Goal: Find specific page/section: Find specific page/section

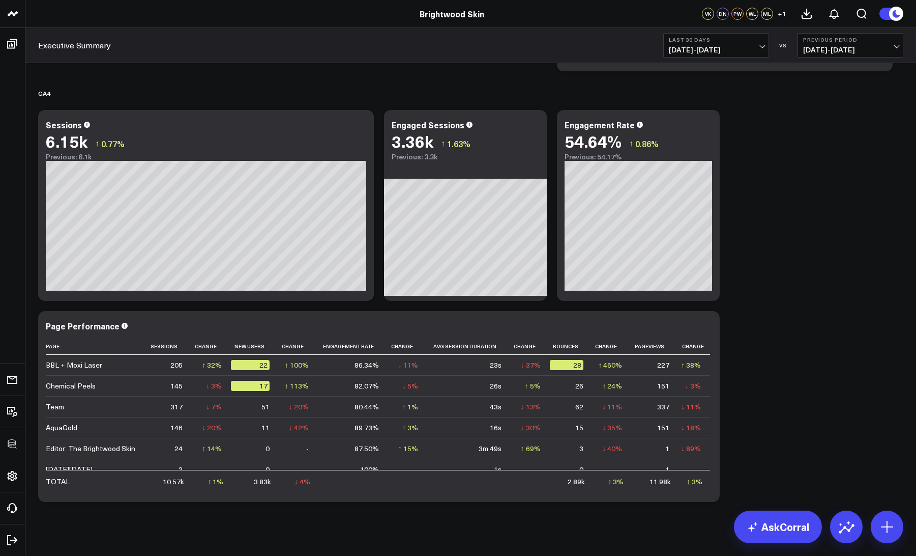
scroll to position [429, 0]
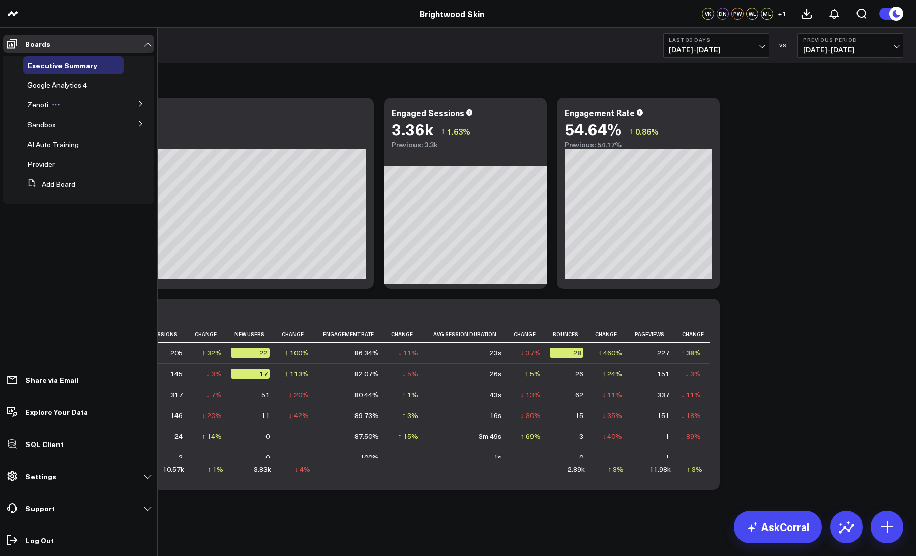
click at [37, 103] on span "Zenoti" at bounding box center [37, 105] width 21 height 10
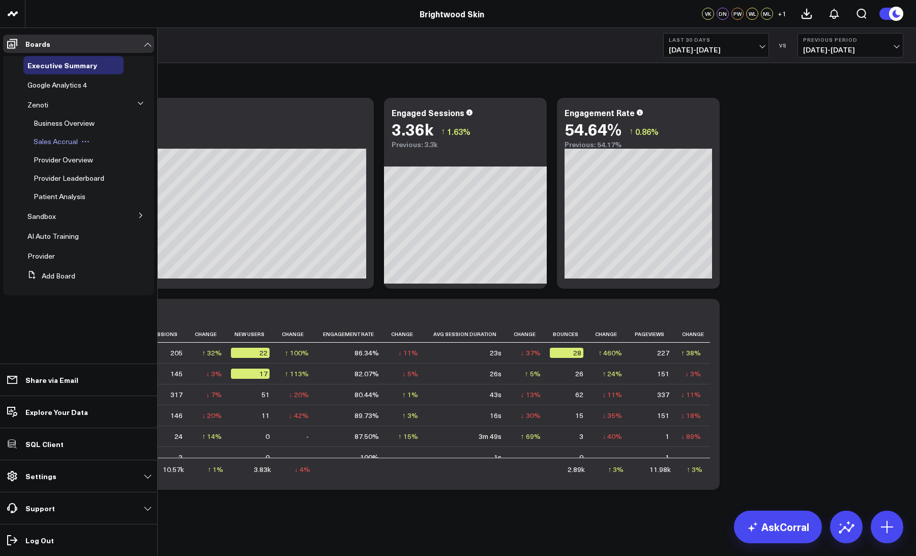
click at [45, 141] on span "Sales Accrual" at bounding box center [56, 141] width 44 height 10
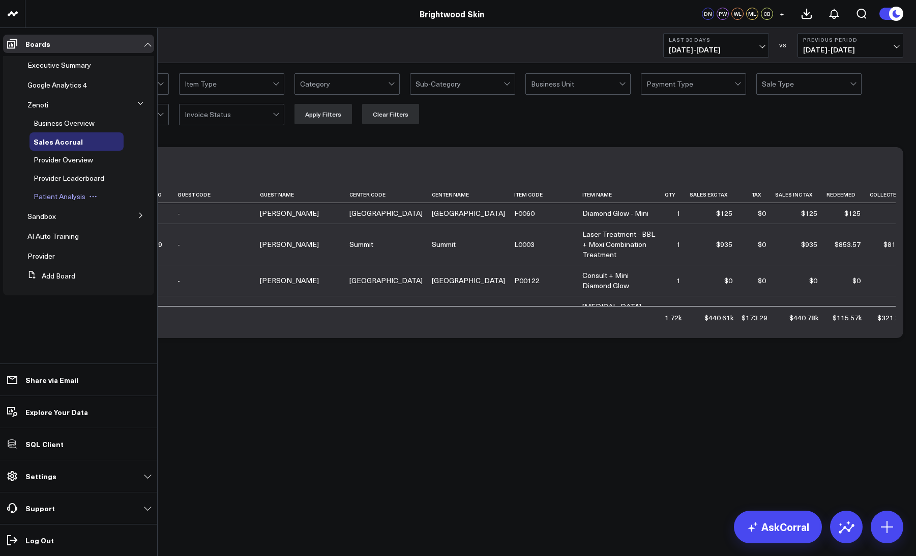
click at [51, 195] on span "Patient Analysis" at bounding box center [60, 196] width 52 height 10
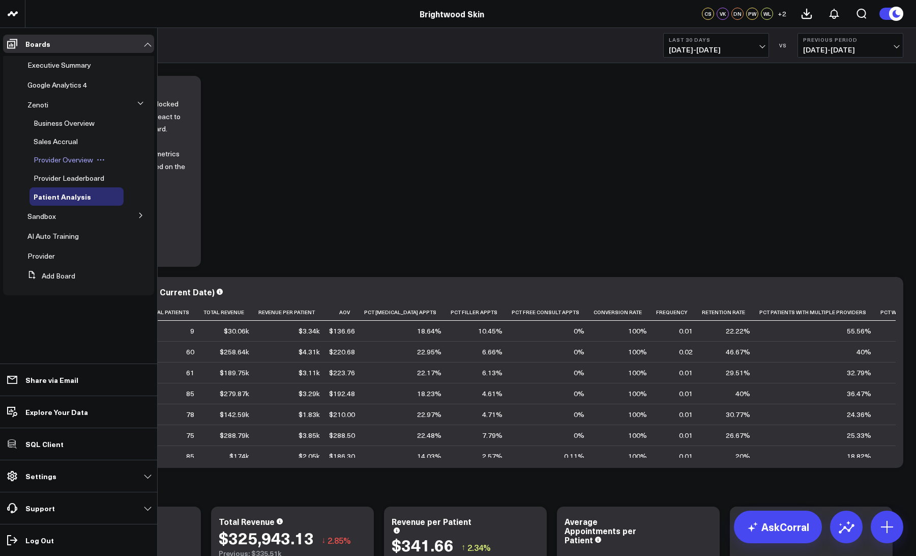
click at [66, 159] on span "Provider Overview" at bounding box center [64, 160] width 60 height 10
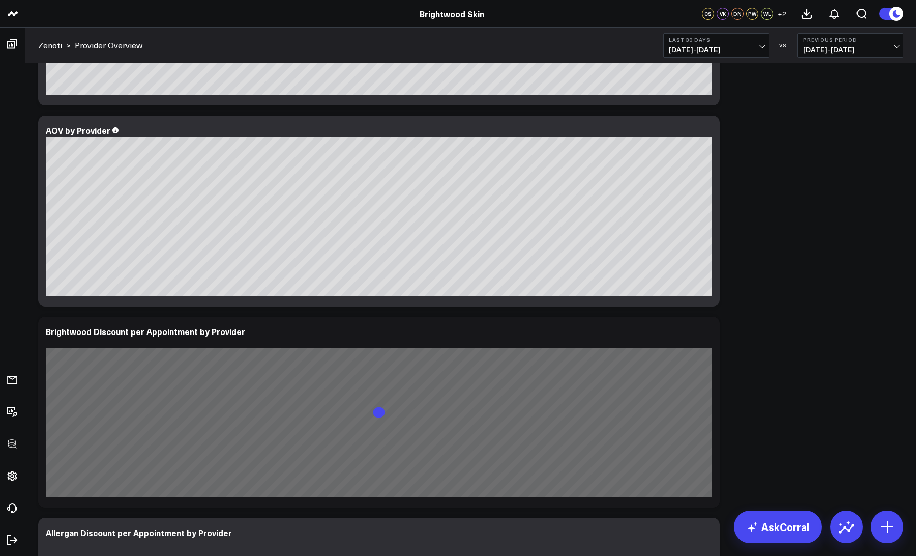
scroll to position [2617, 0]
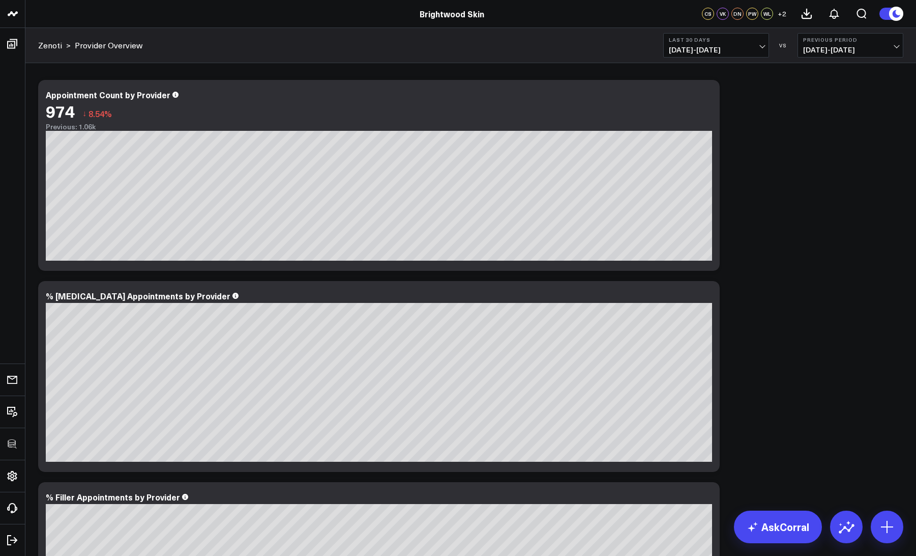
scroll to position [0, 0]
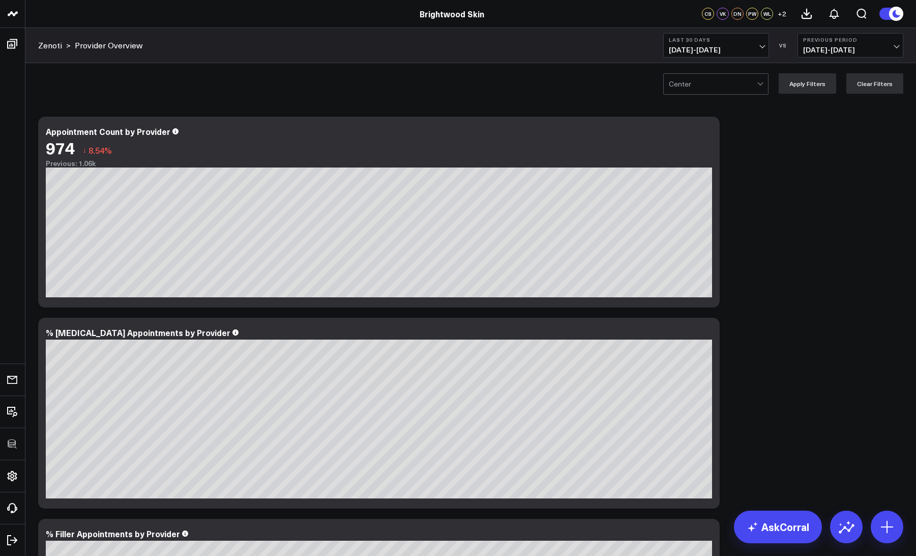
click at [706, 82] on div at bounding box center [713, 84] width 88 height 20
click at [546, 80] on div "Ridgewood, 1 of 3. 3 results available. Use Up and Down to choose options, pres…" at bounding box center [470, 83] width 891 height 41
click at [762, 83] on div at bounding box center [761, 83] width 6 height 6
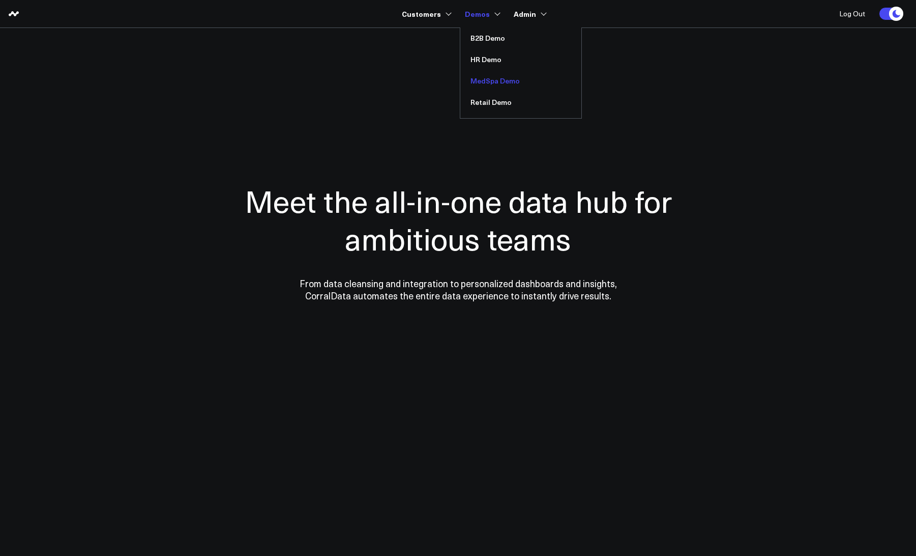
click at [485, 82] on link "MedSpa Demo" at bounding box center [520, 80] width 121 height 21
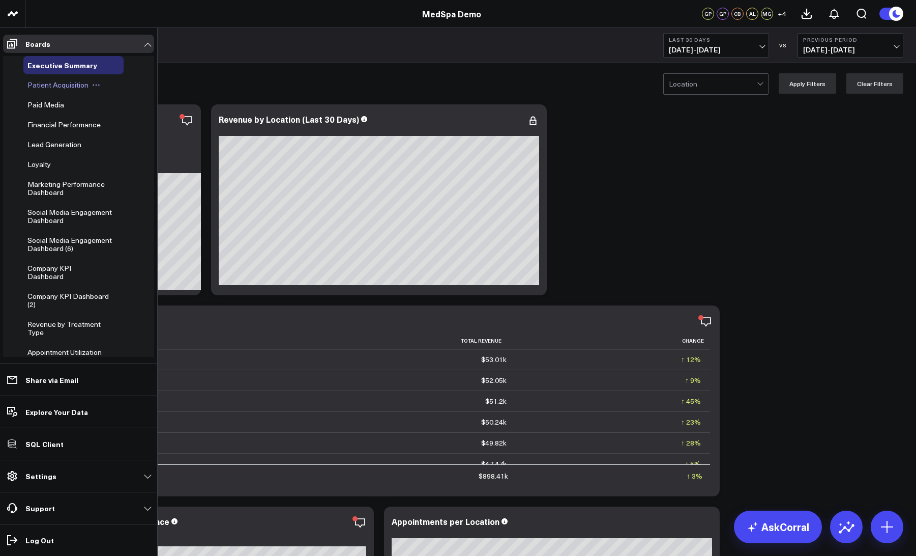
click at [41, 86] on span "Patient Acquisition" at bounding box center [57, 85] width 61 height 10
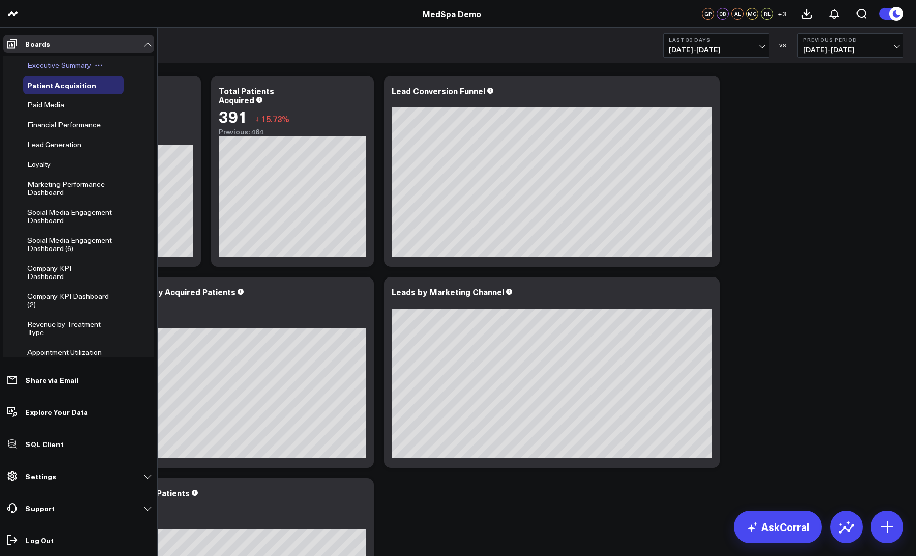
click at [55, 71] on div "Executive Summary" at bounding box center [73, 65] width 100 height 18
click at [50, 64] on span "Executive Summary" at bounding box center [59, 65] width 64 height 10
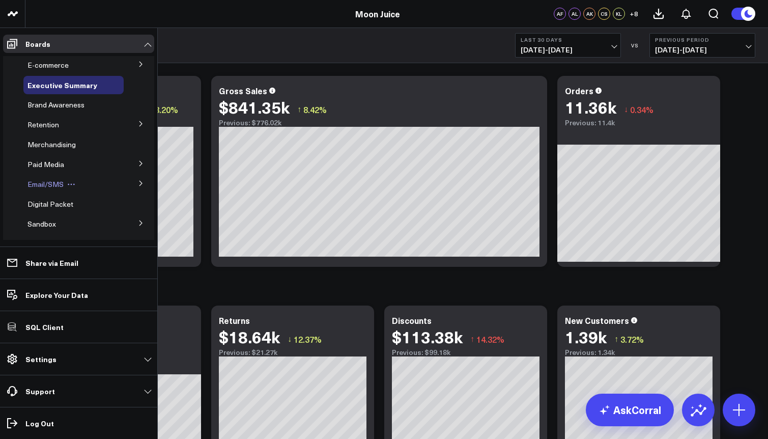
click at [42, 186] on span "Email/SMS" at bounding box center [45, 184] width 36 height 10
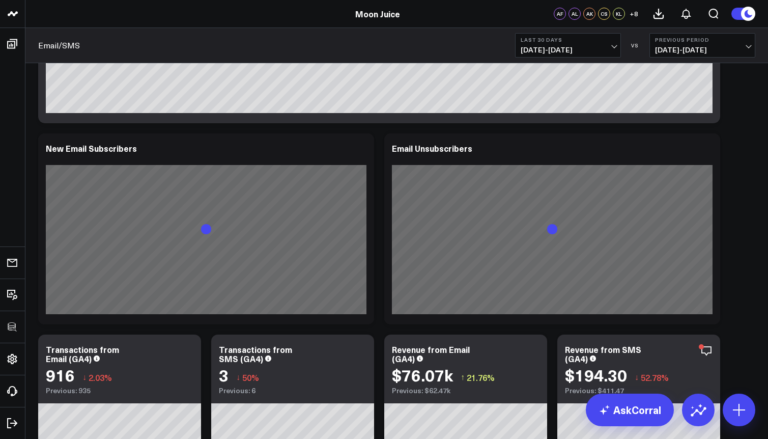
scroll to position [385, 0]
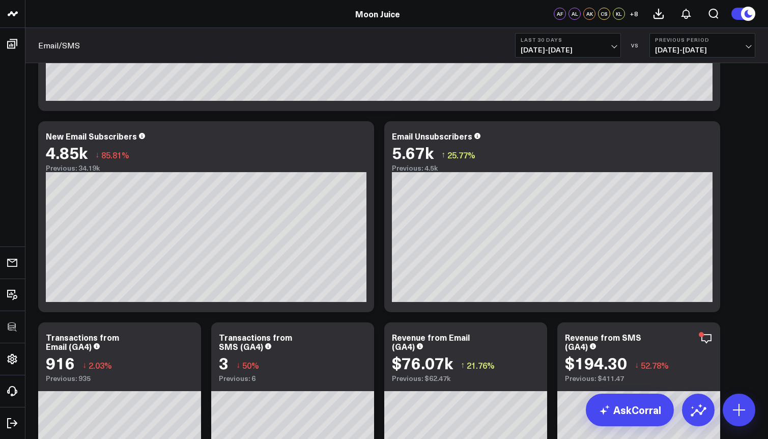
click at [551, 43] on button "Last 30 Days 08/13/25 - 09/11/25" at bounding box center [568, 45] width 106 height 24
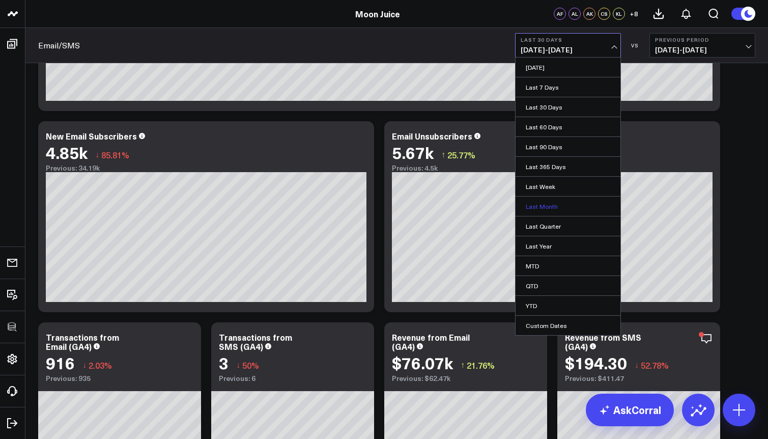
click at [538, 208] on link "Last Month" at bounding box center [567, 205] width 105 height 19
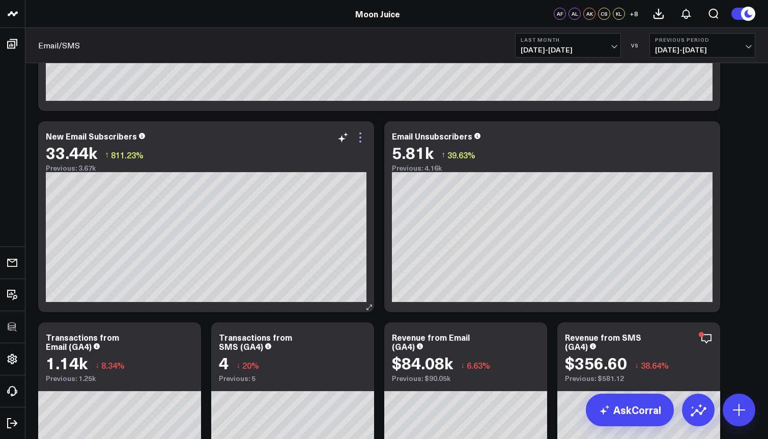
click at [359, 140] on icon at bounding box center [360, 141] width 2 height 2
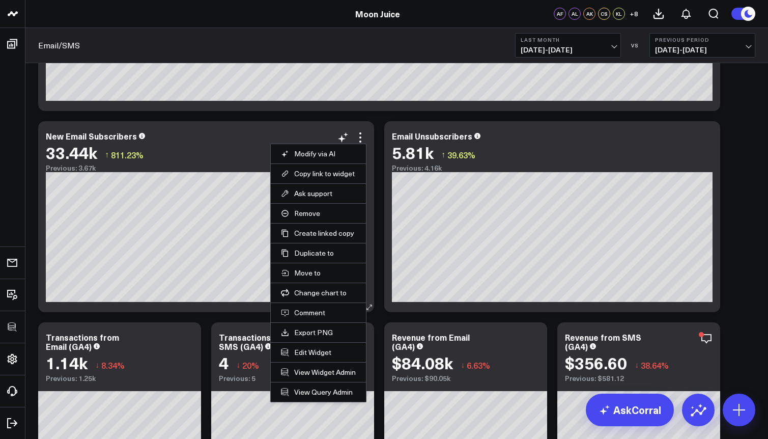
click at [98, 141] on div "New Email Subscribers 33.44k ↑ 811.23% Previous: 3.67k" at bounding box center [206, 151] width 321 height 41
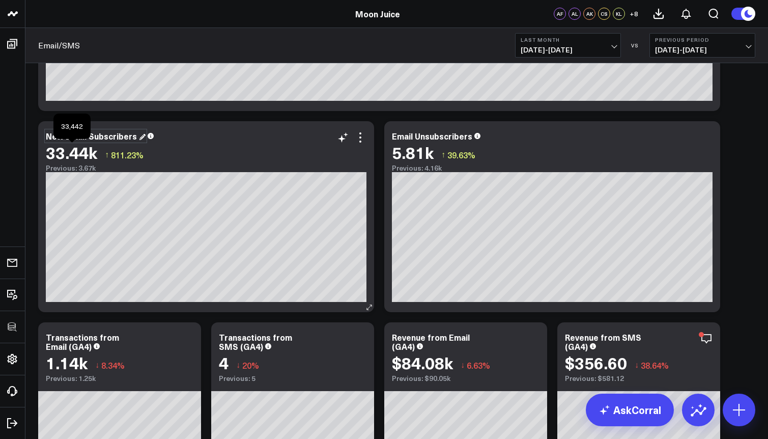
click at [87, 135] on div "New Email Subscribers" at bounding box center [96, 135] width 100 height 11
copy div "New Email Subscribers"
click at [361, 137] on icon at bounding box center [360, 137] width 12 height 12
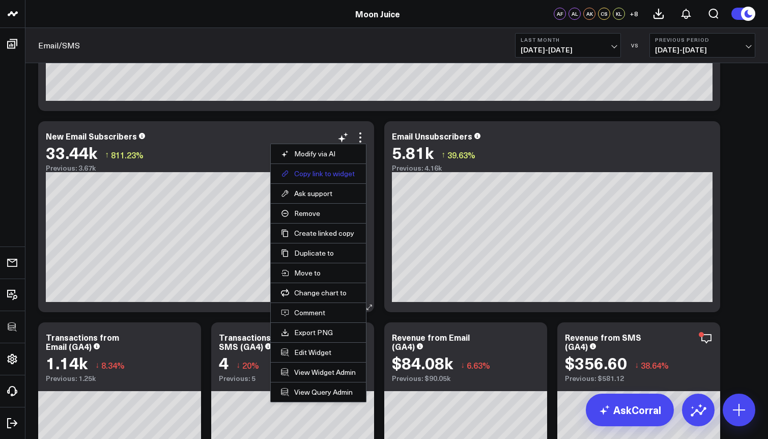
click at [339, 172] on button "Copy link to widget" at bounding box center [318, 173] width 75 height 9
